Goal: Task Accomplishment & Management: Use online tool/utility

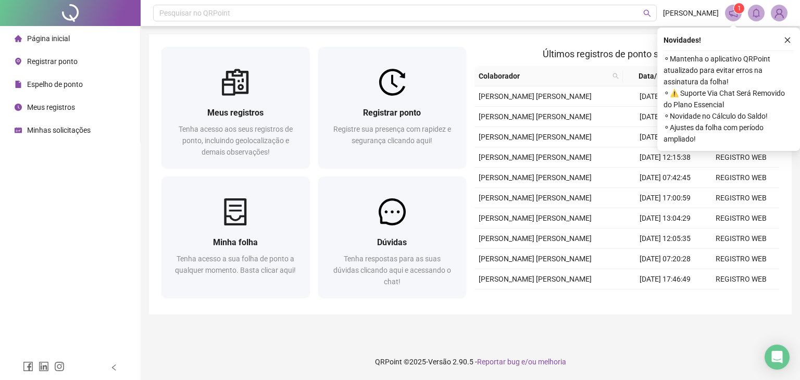
click at [42, 60] on span "Registrar ponto" at bounding box center [52, 61] width 51 height 8
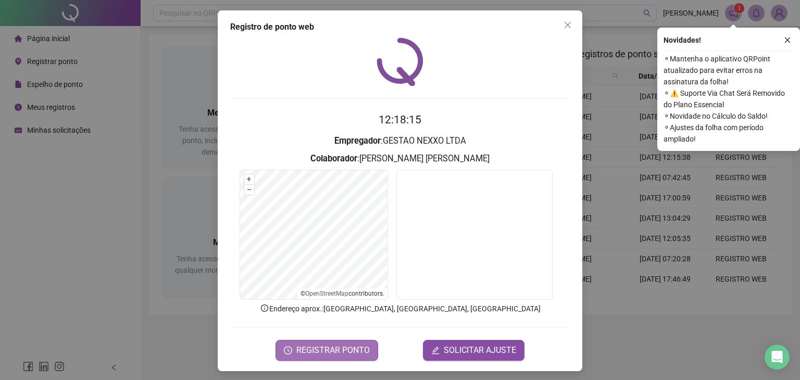
click at [315, 347] on span "REGISTRAR PONTO" at bounding box center [332, 350] width 73 height 13
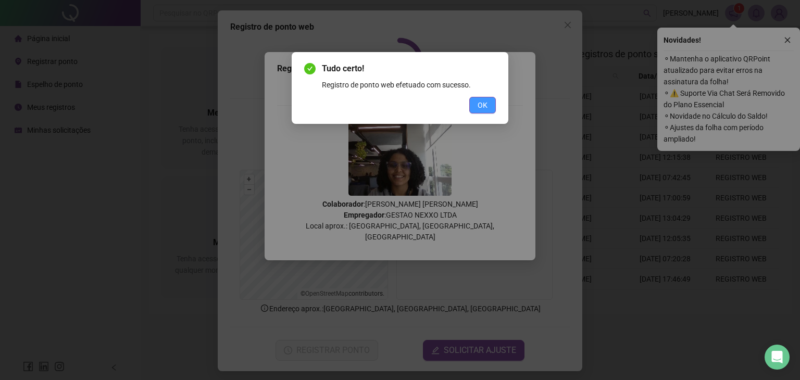
click at [483, 100] on span "OK" at bounding box center [483, 104] width 10 height 11
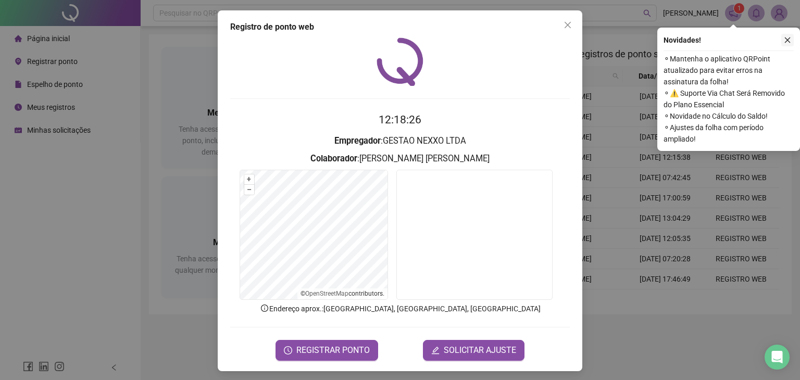
click at [787, 38] on icon "close" at bounding box center [787, 39] width 7 height 7
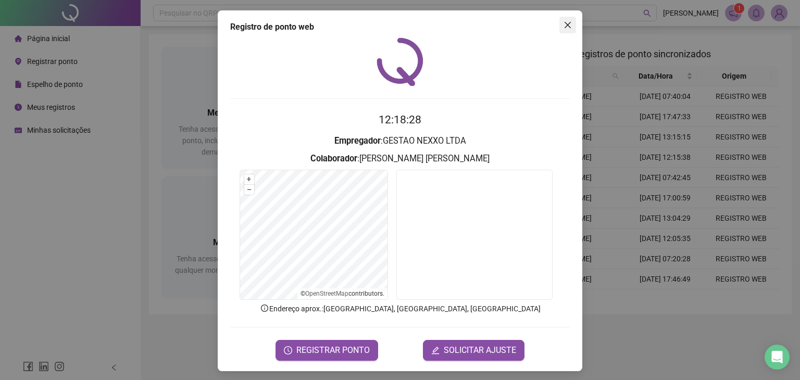
click at [565, 25] on icon "close" at bounding box center [568, 25] width 6 height 6
